Goal: Task Accomplishment & Management: Complete application form

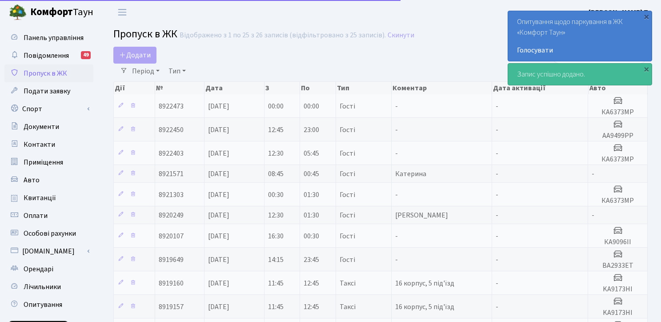
select select "25"
click at [134, 53] on span "Додати" at bounding box center [135, 55] width 32 height 10
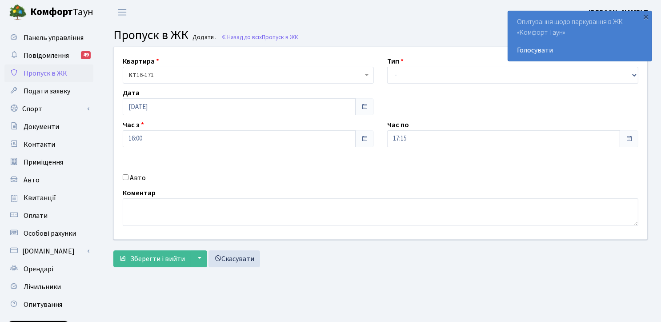
select select "3"
click at [387, 67] on select "- Доставка Таксі Гості Сервіс" at bounding box center [512, 75] width 251 height 17
click at [123, 179] on input "Авто" at bounding box center [126, 177] width 6 height 6
checkbox input "true"
paste input "ВА2933ЕТ"
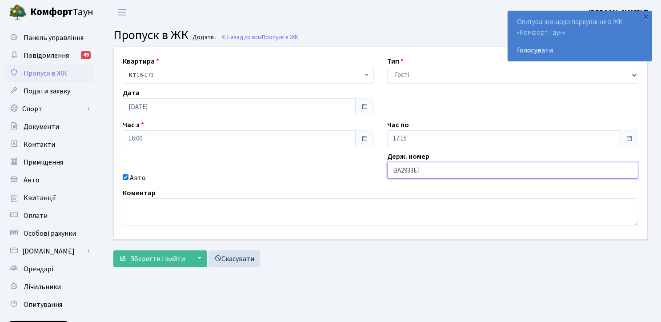
type input "ВА2933ЕТ"
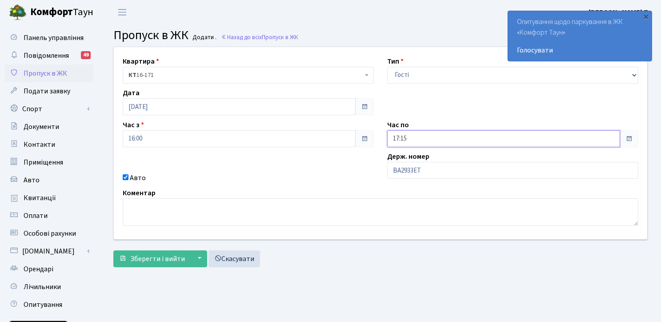
click at [413, 136] on input "17:15" at bounding box center [503, 138] width 233 height 17
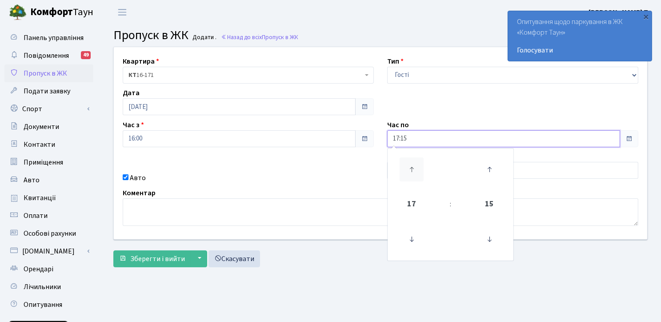
click at [412, 175] on icon at bounding box center [412, 169] width 24 height 24
type input "20:15"
click at [334, 256] on div "Зберегти і вийти ▼ Зберегти та продовжити редагування Зберегти та створити Скас…" at bounding box center [380, 258] width 534 height 17
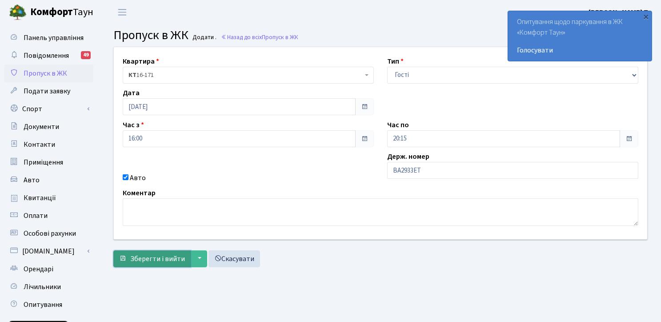
click at [154, 252] on button "Зберегти і вийти" at bounding box center [151, 258] width 77 height 17
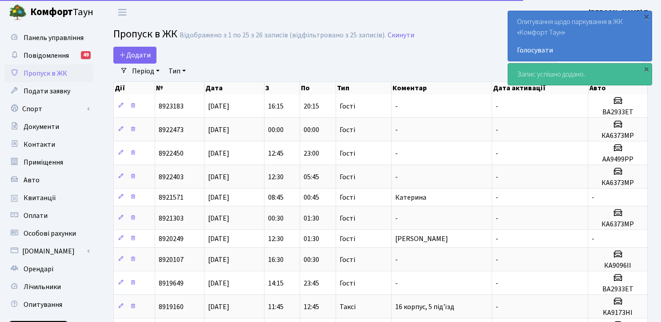
select select "25"
